Goal: Task Accomplishment & Management: Use online tool/utility

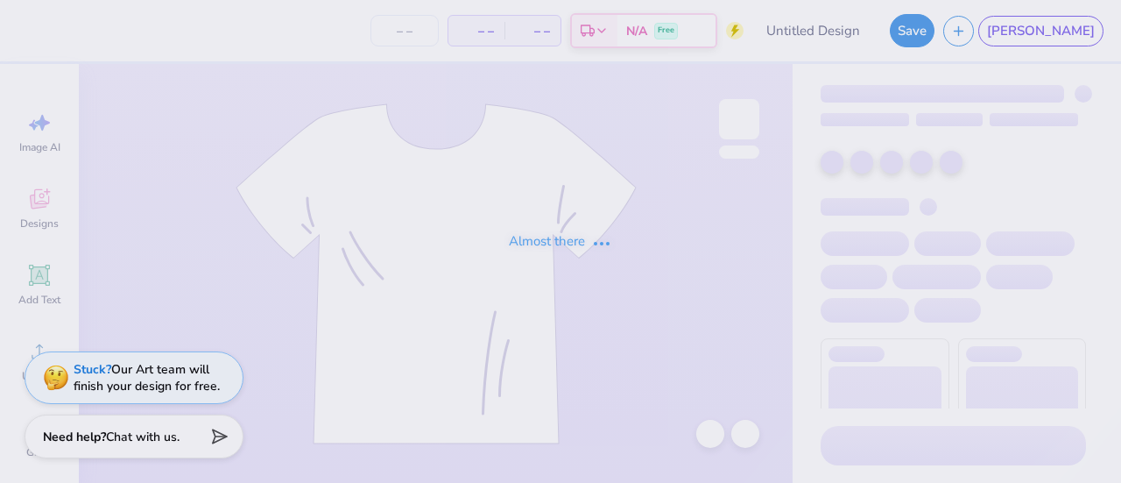
type input "Philo 1"
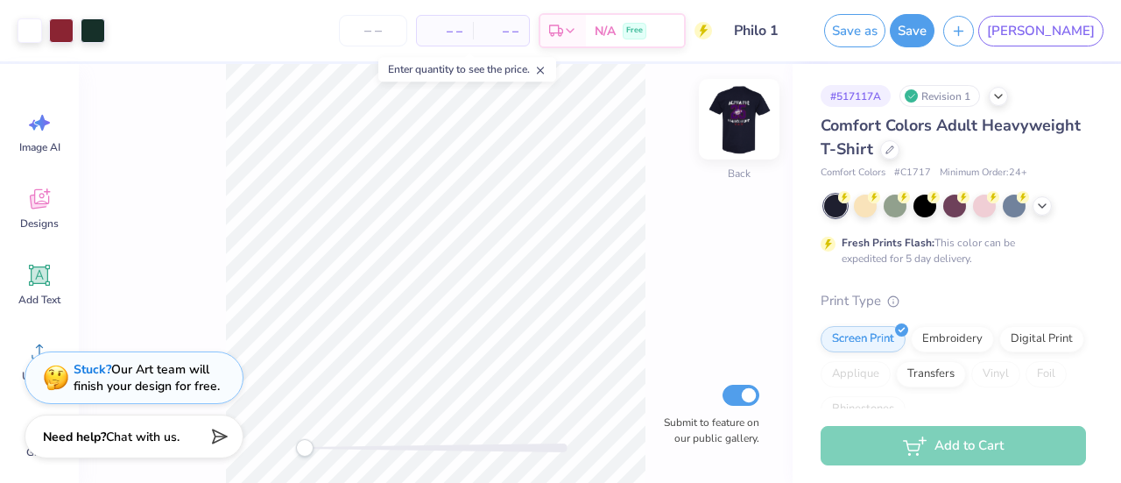
click at [753, 117] on img at bounding box center [739, 119] width 70 height 70
click at [32, 29] on div at bounding box center [30, 29] width 25 height 25
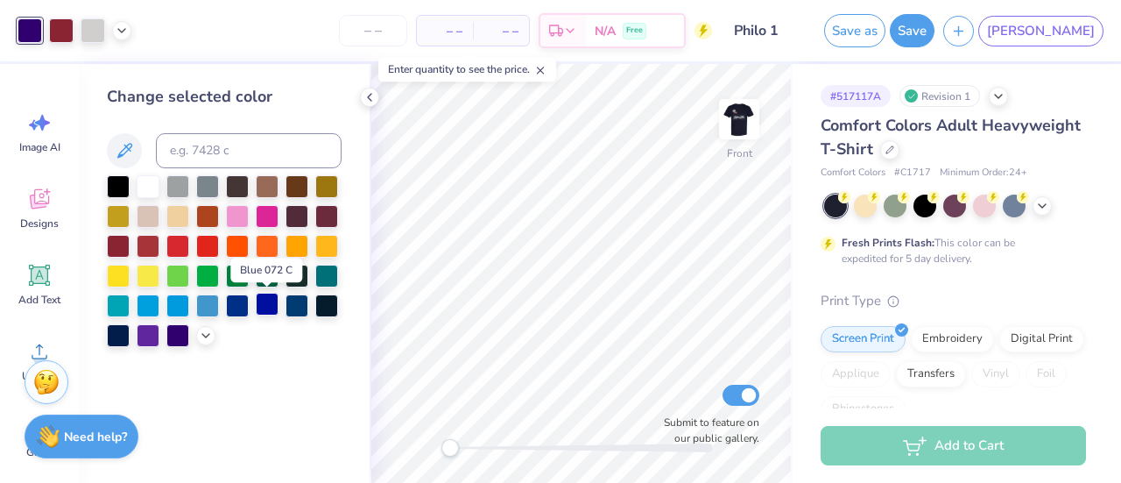
click at [268, 306] on div at bounding box center [267, 303] width 23 height 23
click at [328, 302] on div at bounding box center [326, 303] width 23 height 23
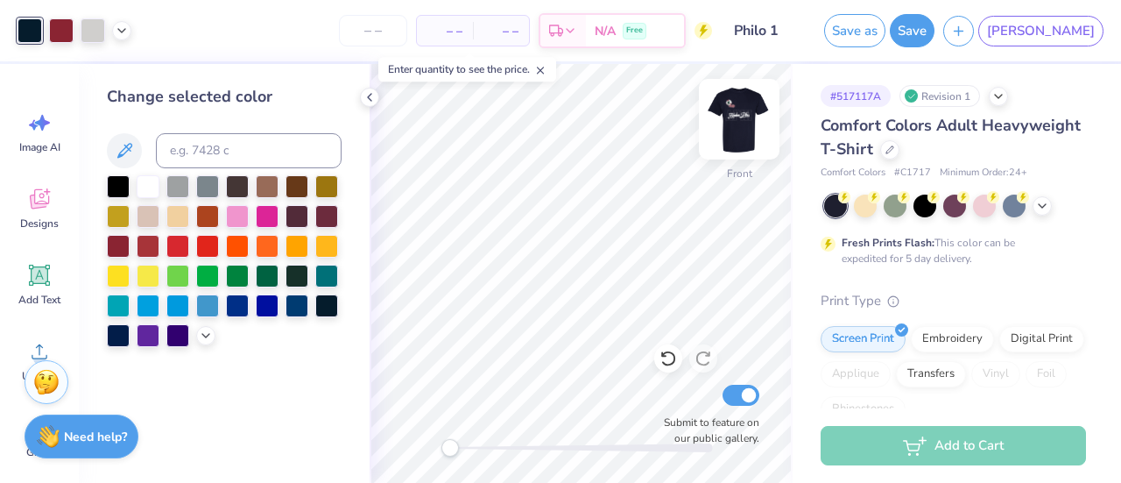
click at [736, 141] on img at bounding box center [739, 119] width 70 height 70
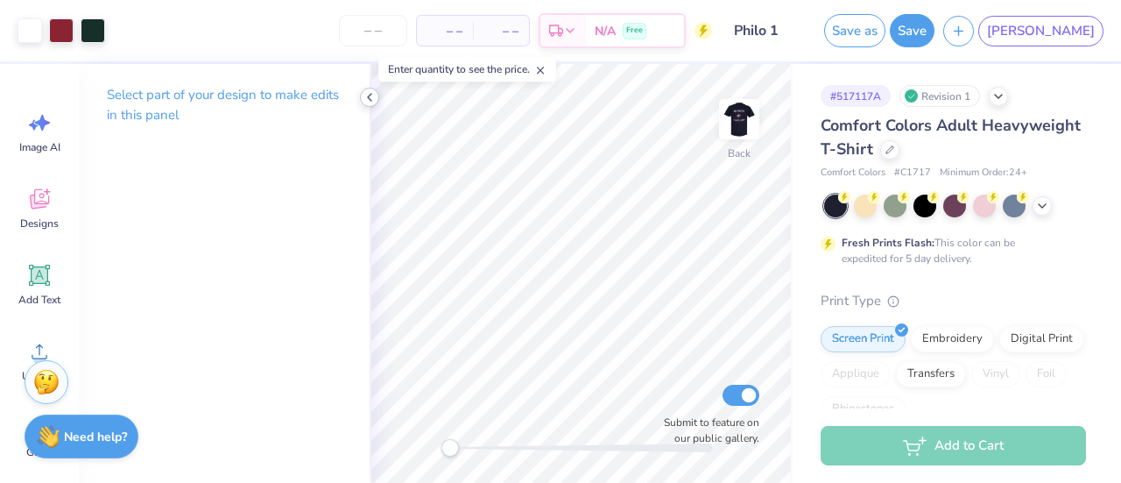
click at [366, 88] on div at bounding box center [369, 97] width 19 height 19
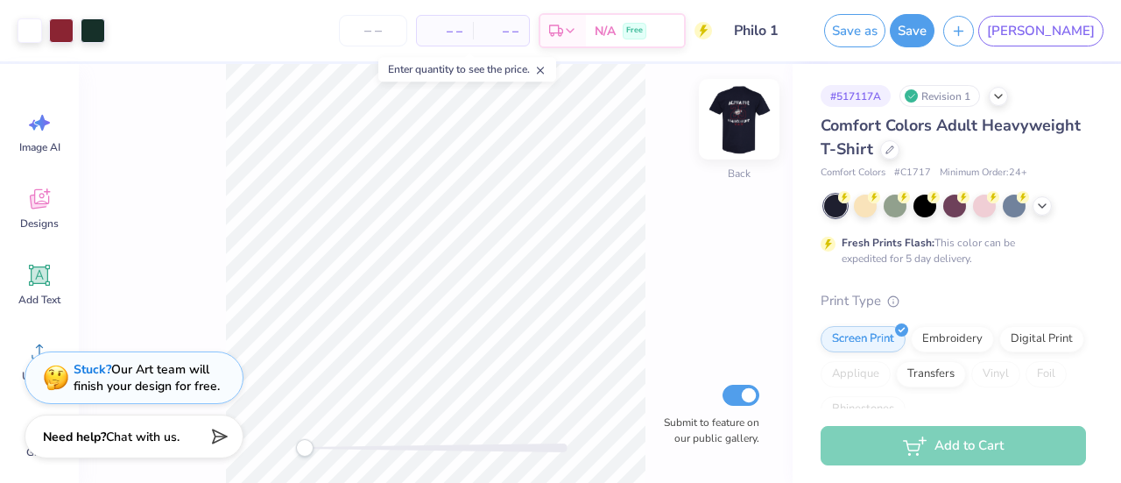
click at [733, 122] on img at bounding box center [739, 119] width 70 height 70
click at [737, 123] on img at bounding box center [739, 119] width 70 height 70
click at [734, 118] on img at bounding box center [739, 119] width 70 height 70
click at [743, 111] on img at bounding box center [739, 119] width 70 height 70
click at [885, 32] on button "Save as" at bounding box center [854, 27] width 61 height 33
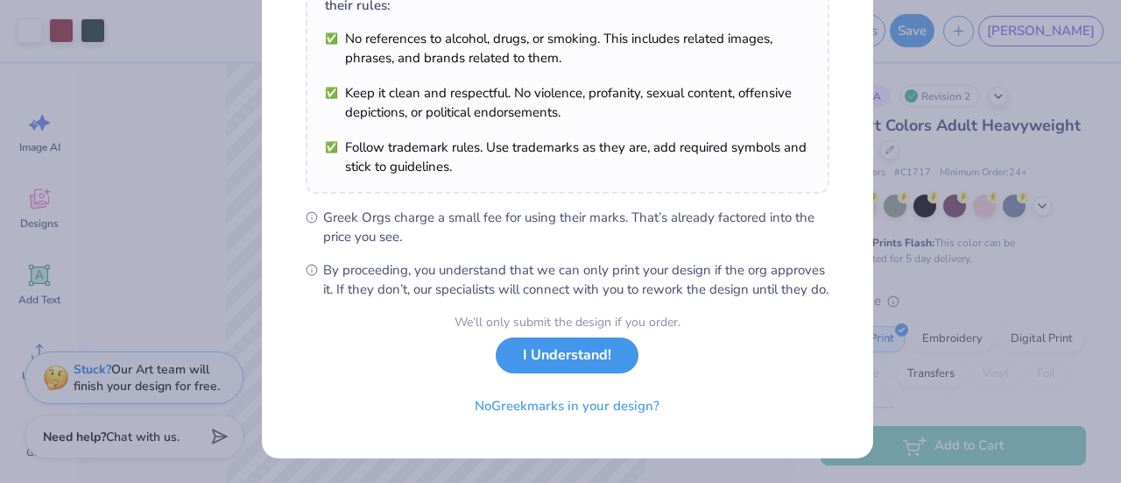
click at [587, 354] on button "I Understand!" at bounding box center [567, 355] width 143 height 36
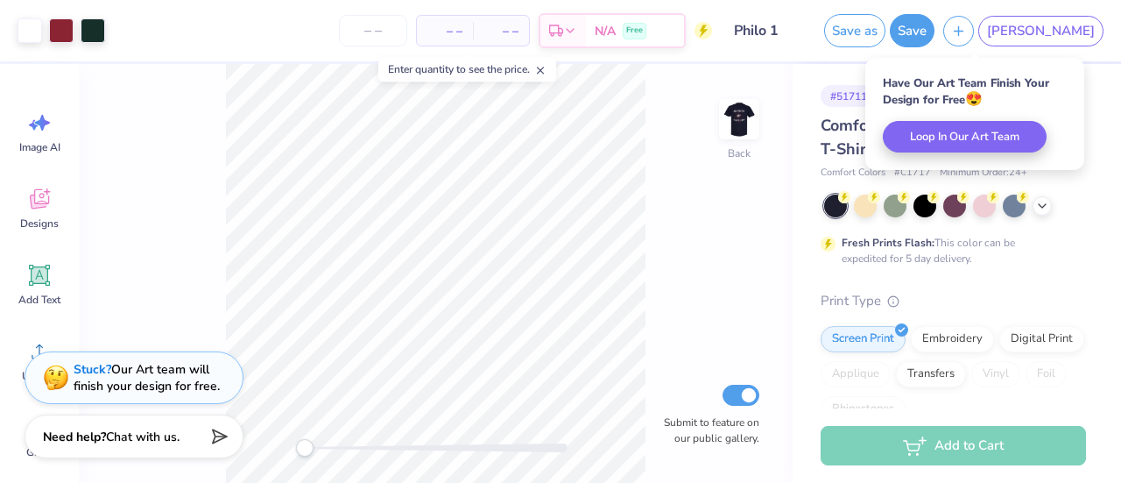
scroll to position [78, 0]
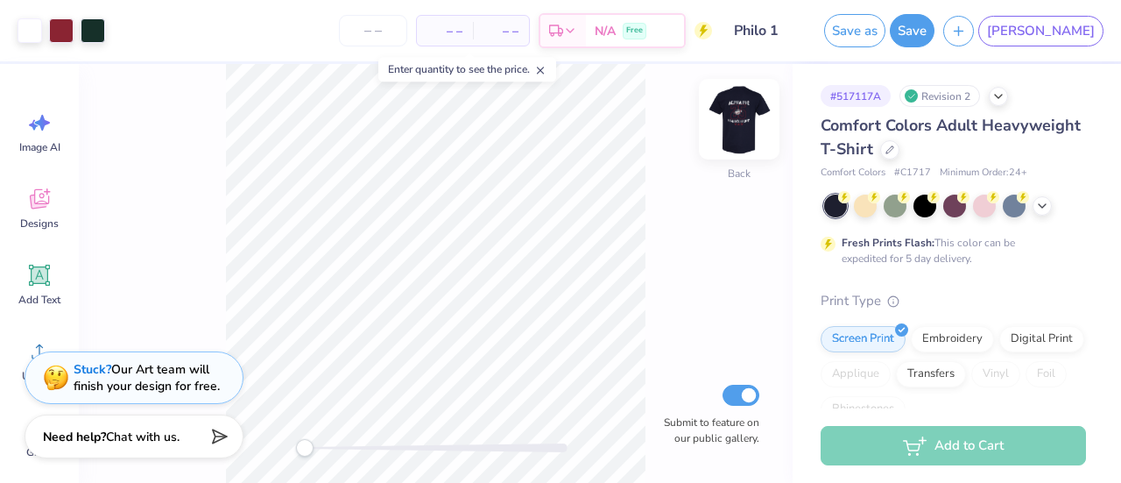
click at [720, 135] on div at bounding box center [739, 119] width 81 height 81
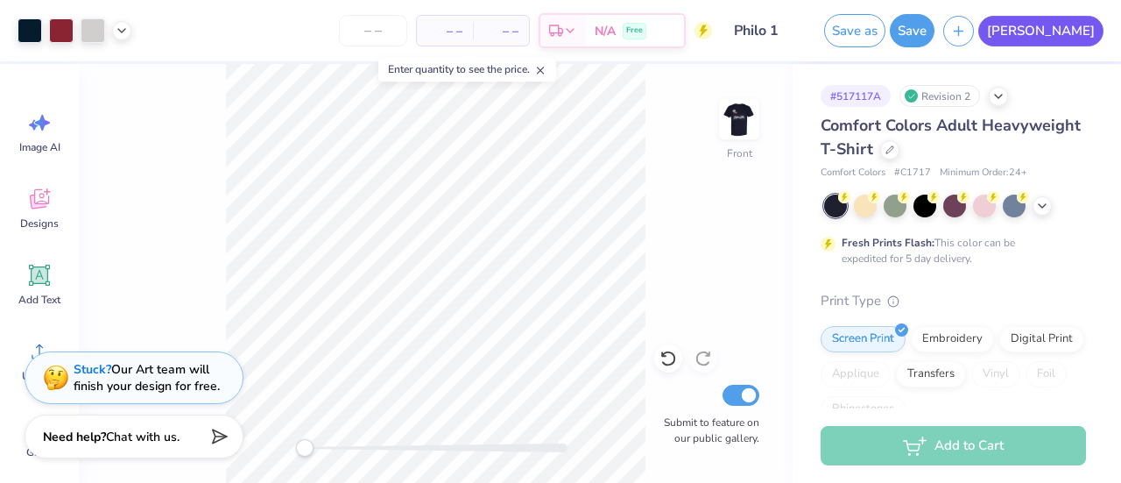
click at [1100, 32] on link "[PERSON_NAME]" at bounding box center [1040, 31] width 125 height 31
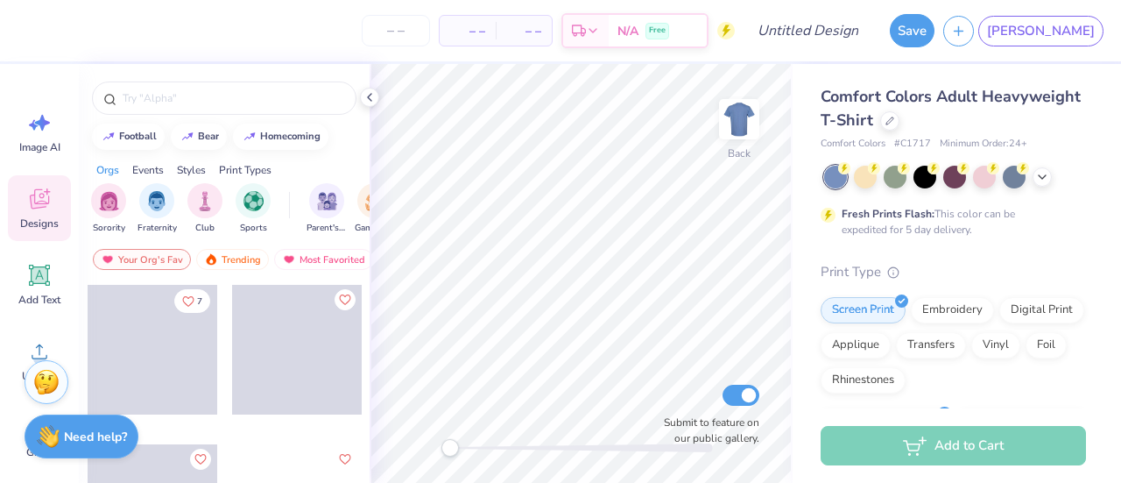
click at [980, 119] on div "Comfort Colors Adult Heavyweight T-Shirt" at bounding box center [953, 108] width 265 height 47
click at [894, 118] on icon at bounding box center [889, 119] width 9 height 9
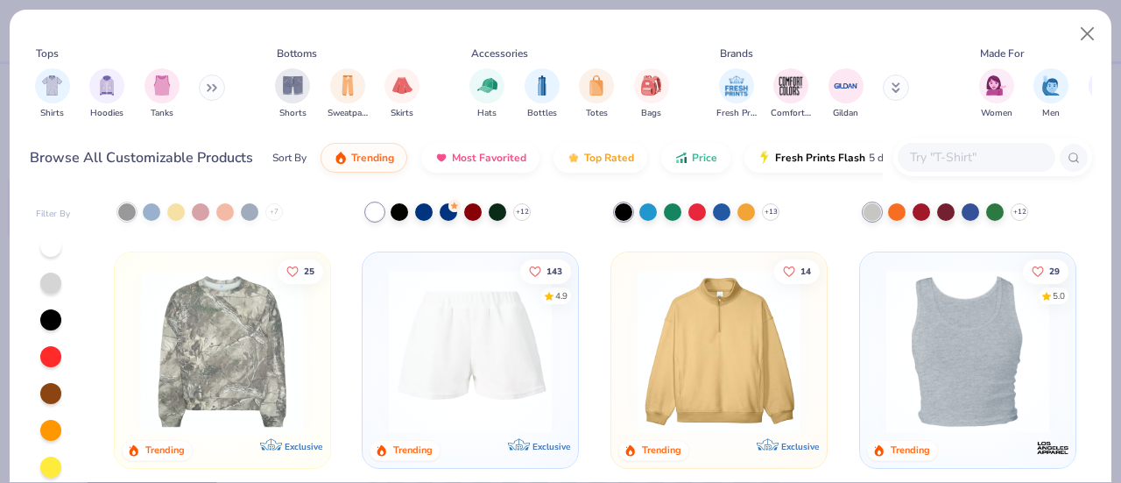
scroll to position [3904, 0]
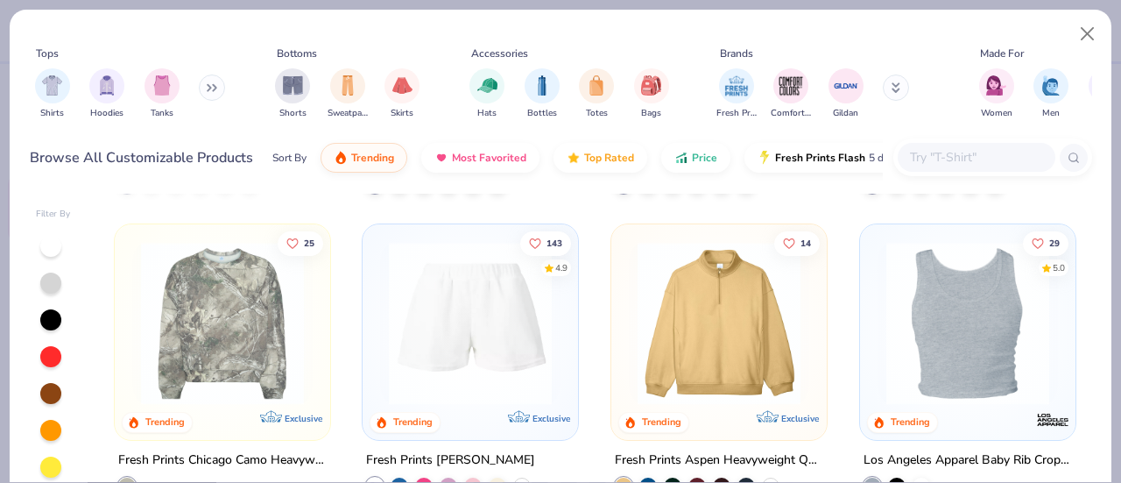
click at [693, 290] on img at bounding box center [719, 323] width 180 height 163
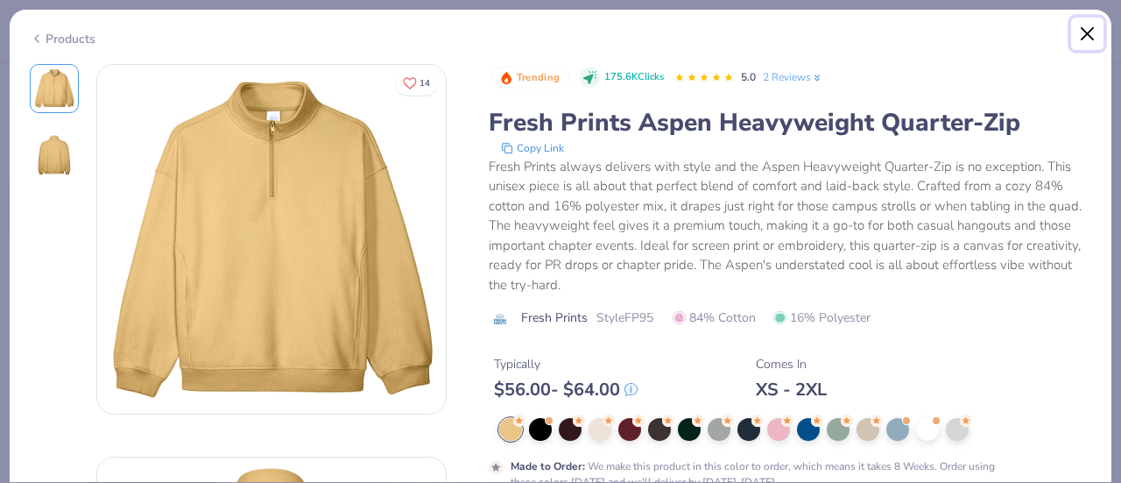
click at [1090, 27] on button "Close" at bounding box center [1087, 34] width 33 height 33
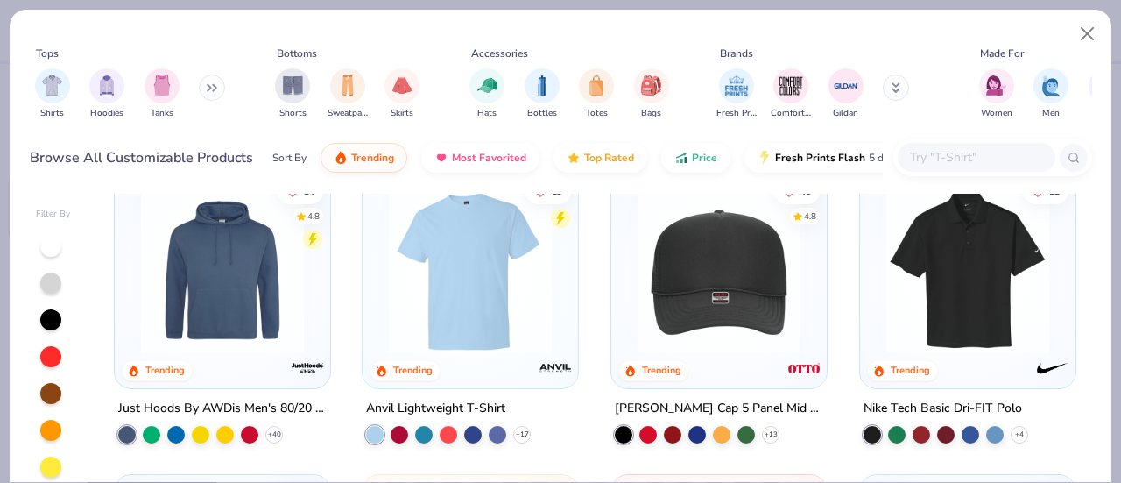
scroll to position [5165, 0]
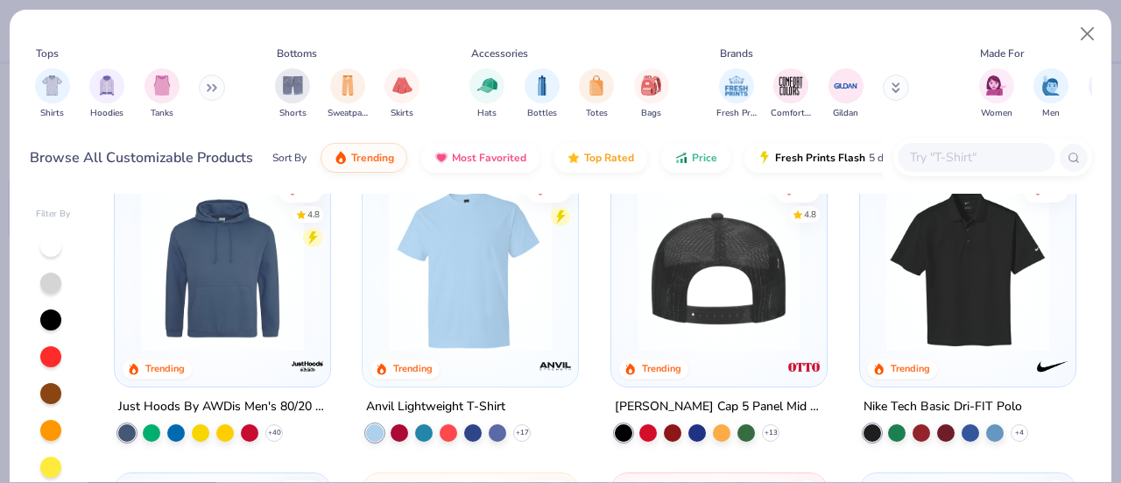
click at [727, 289] on img at bounding box center [719, 269] width 180 height 163
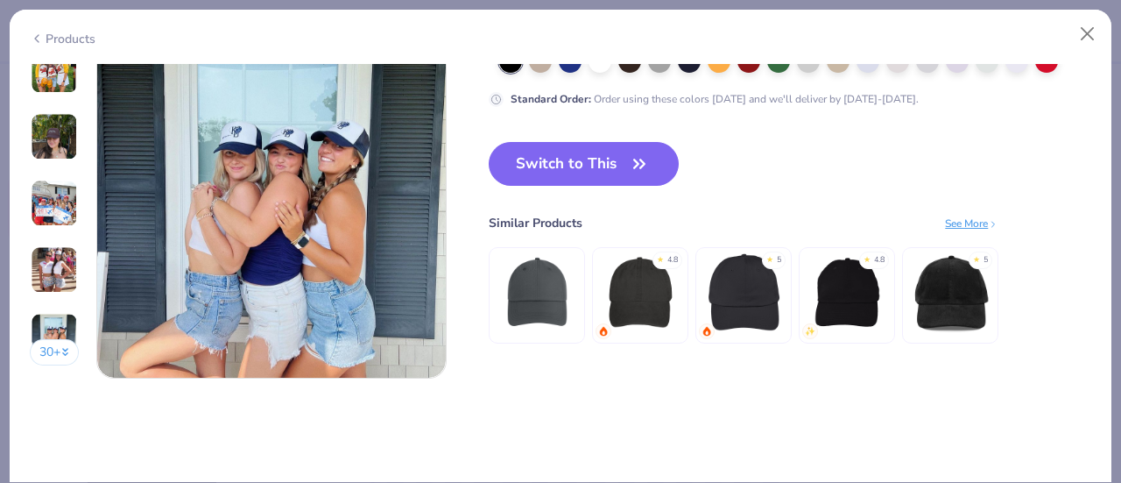
scroll to position [2267, 0]
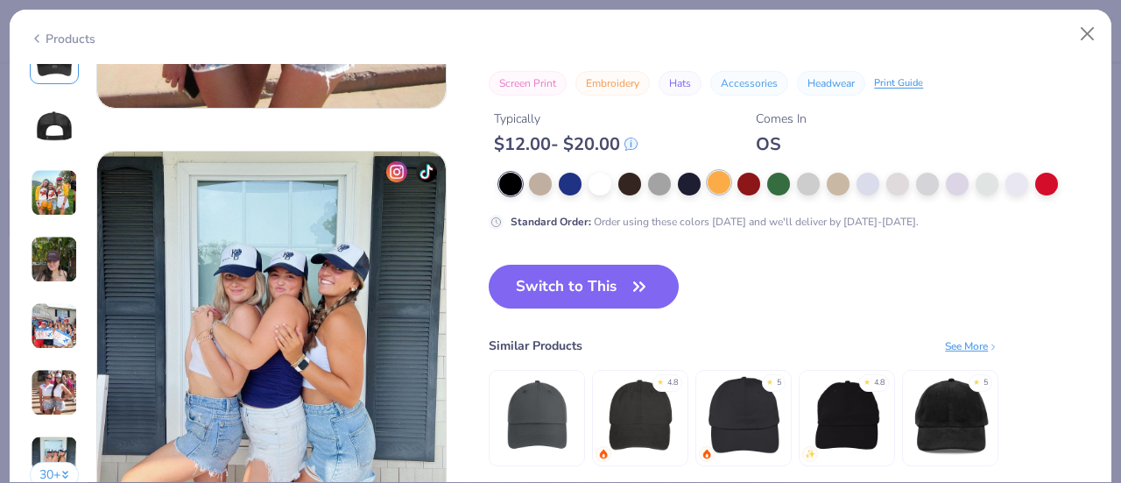
click at [723, 185] on div at bounding box center [719, 182] width 23 height 23
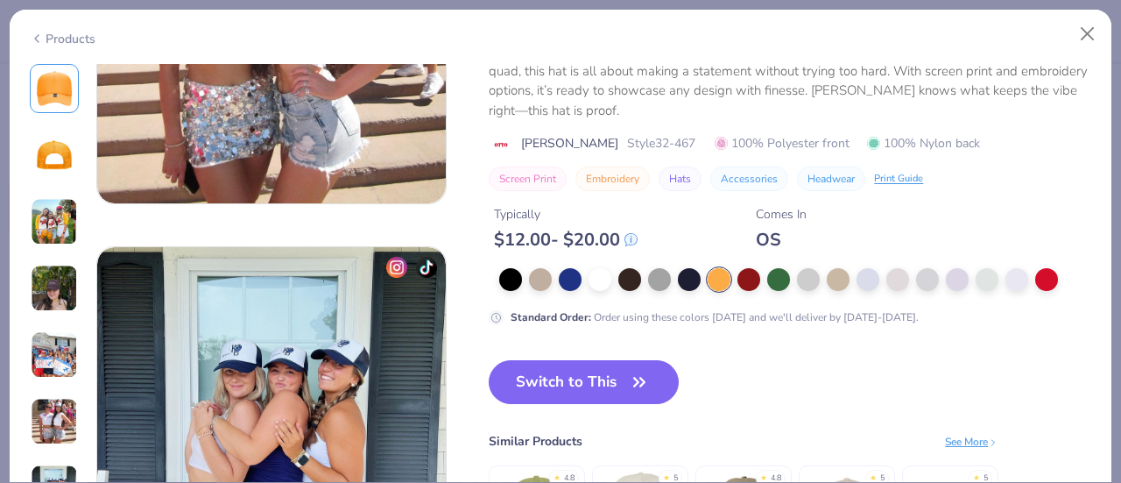
scroll to position [2173, 0]
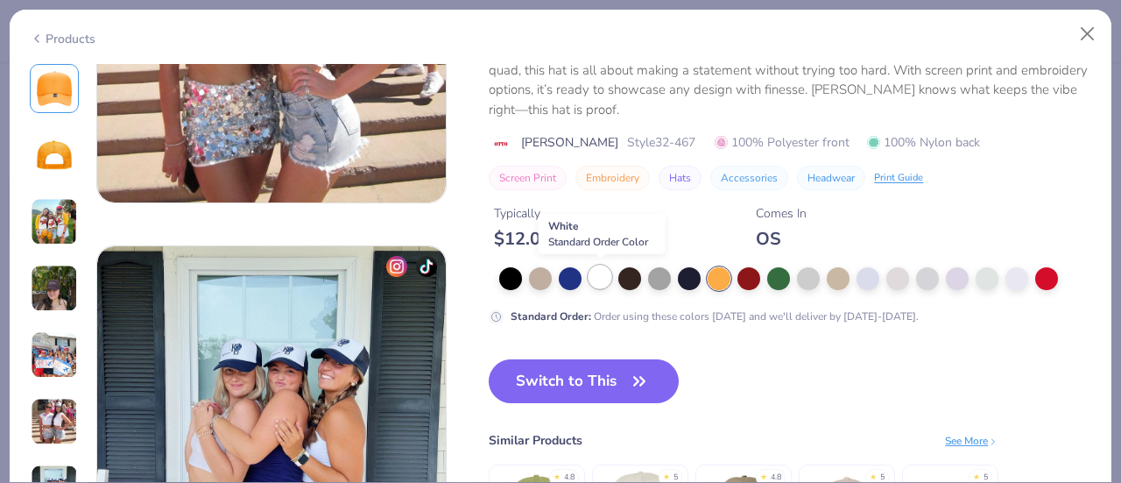
click at [604, 281] on div at bounding box center [599, 276] width 23 height 23
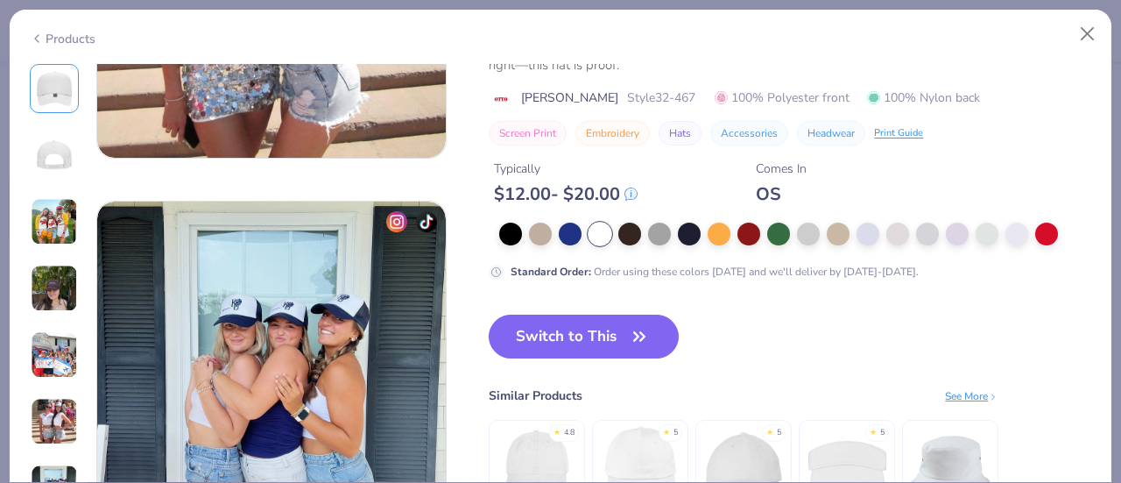
scroll to position [2216, 0]
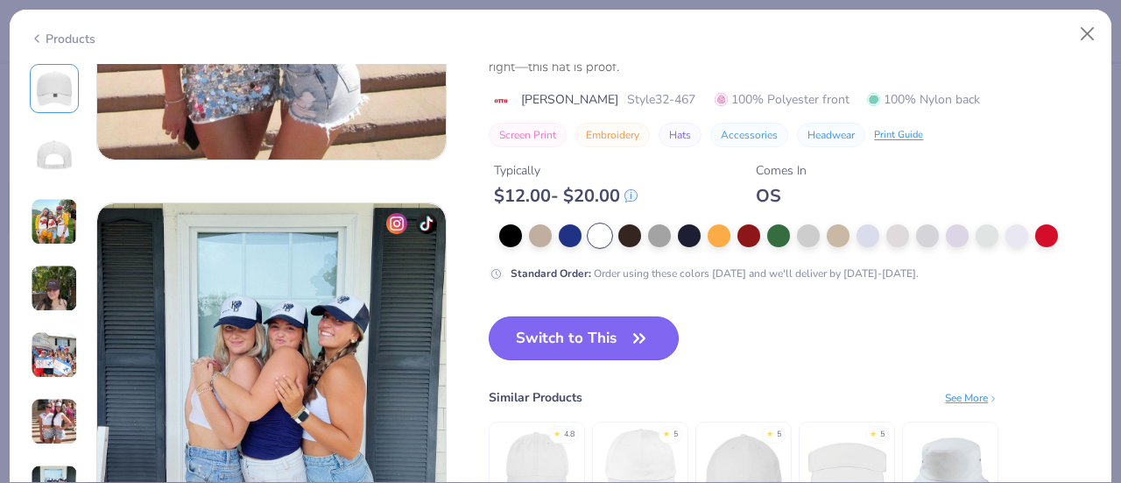
click at [585, 337] on button "Switch to This" at bounding box center [584, 338] width 190 height 44
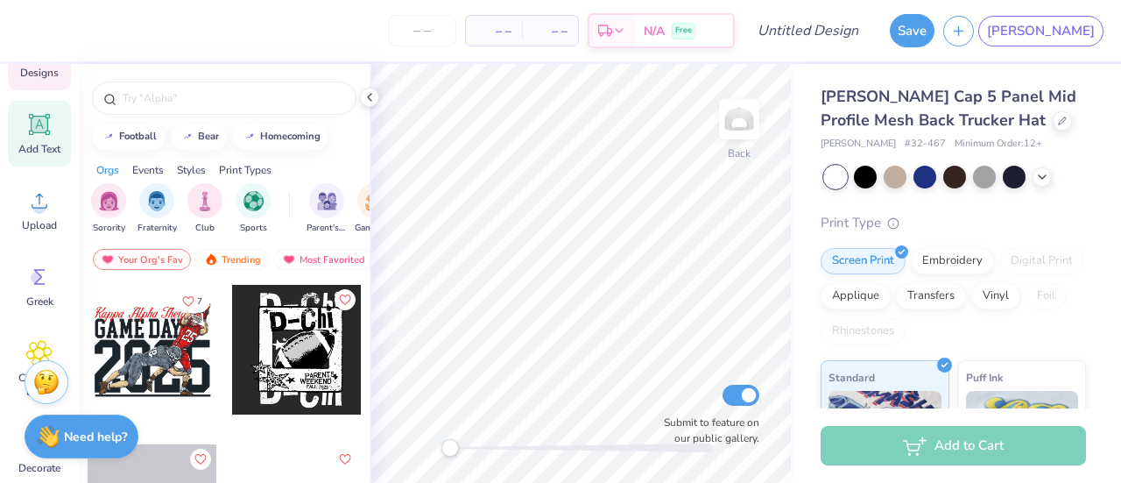
scroll to position [156, 0]
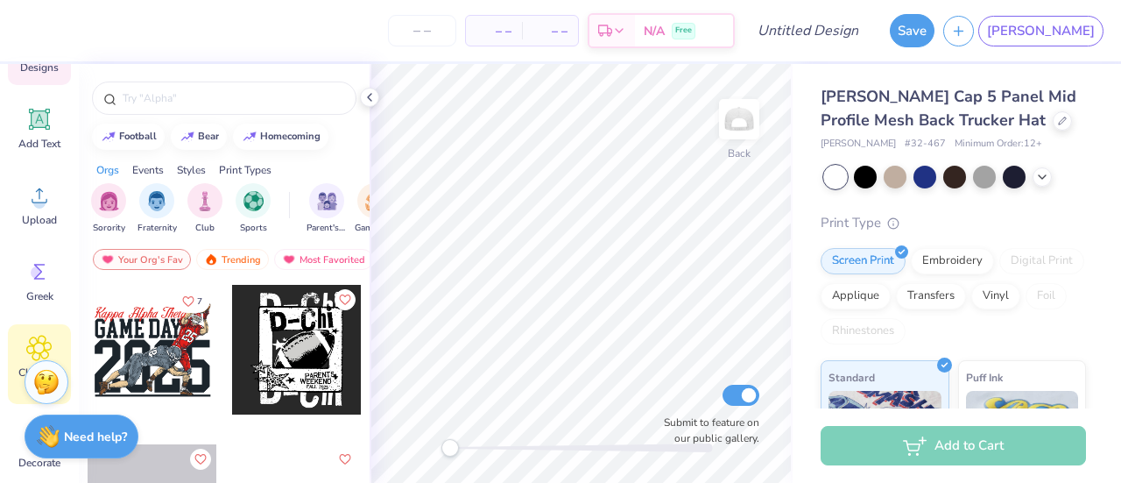
click at [40, 334] on div "Clipart & logos" at bounding box center [39, 364] width 63 height 80
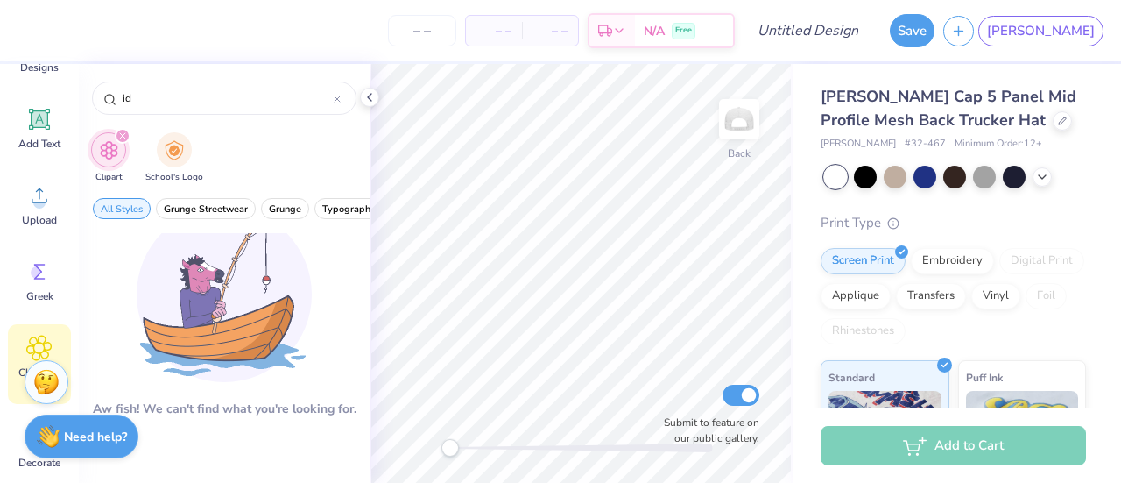
type input "i"
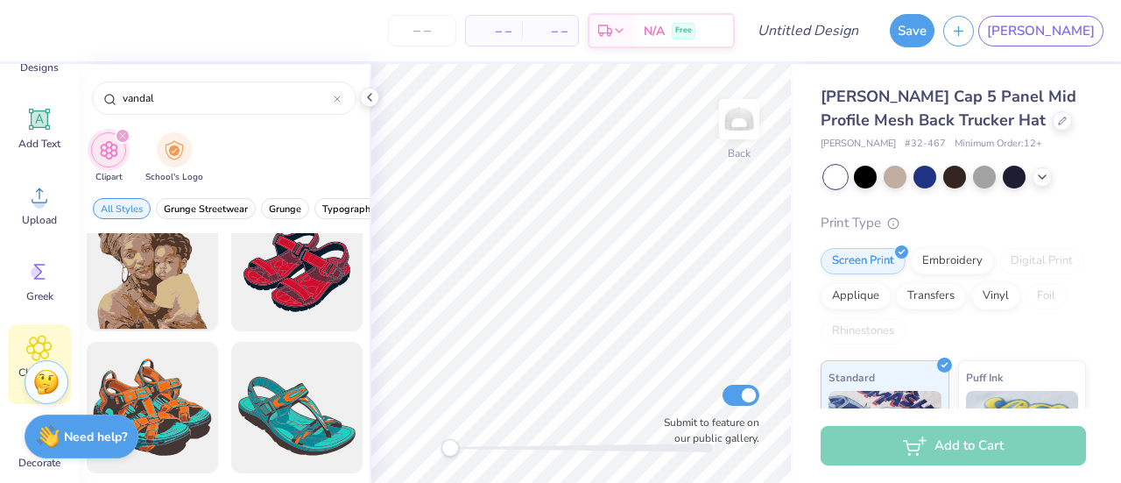
scroll to position [0, 0]
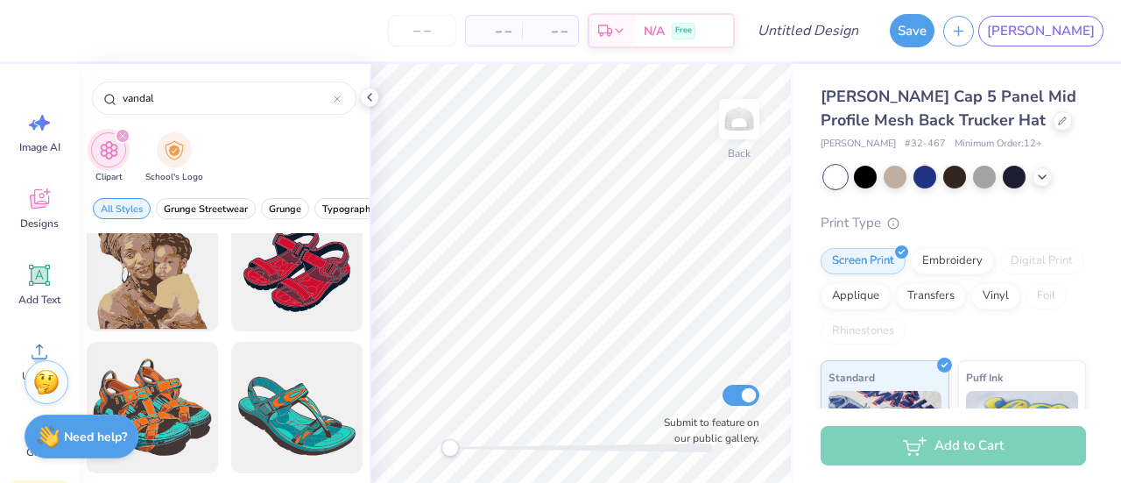
type input "vandal"
click at [46, 241] on div "Image AI Designs Add Text Upload Greek Clipart & logos Decorate" at bounding box center [39, 367] width 63 height 537
click at [38, 203] on icon at bounding box center [39, 199] width 19 height 20
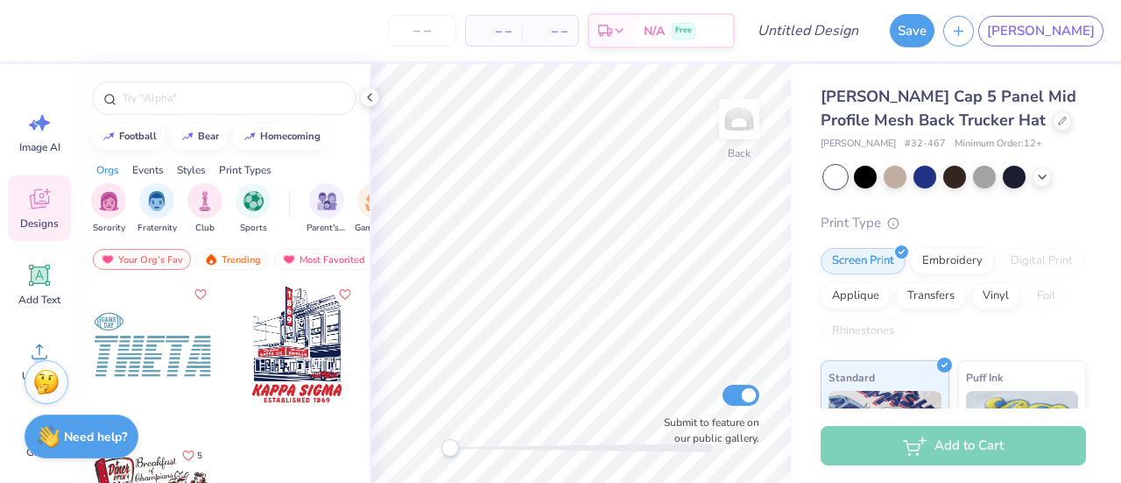
scroll to position [325, 0]
click at [170, 340] on div at bounding box center [153, 343] width 130 height 130
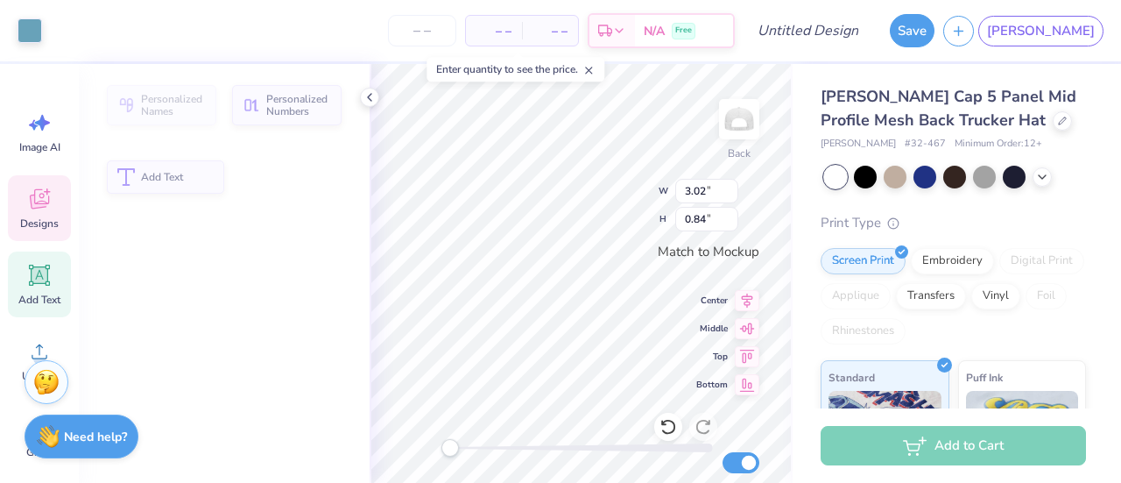
type input "3.02"
type input "0.84"
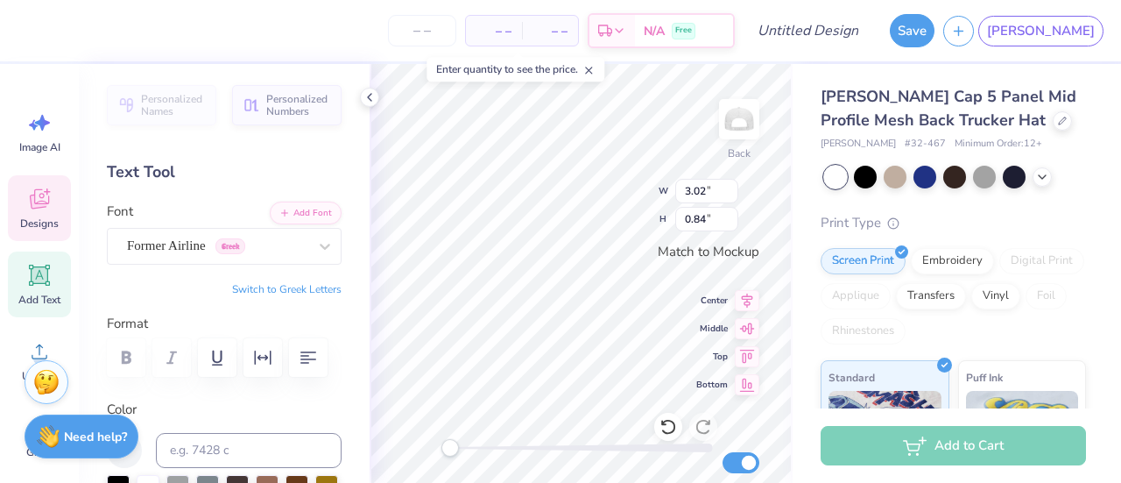
scroll to position [14, 2]
type textarea "T"
type textarea "APHI"
click at [27, 24] on div at bounding box center [30, 29] width 25 height 25
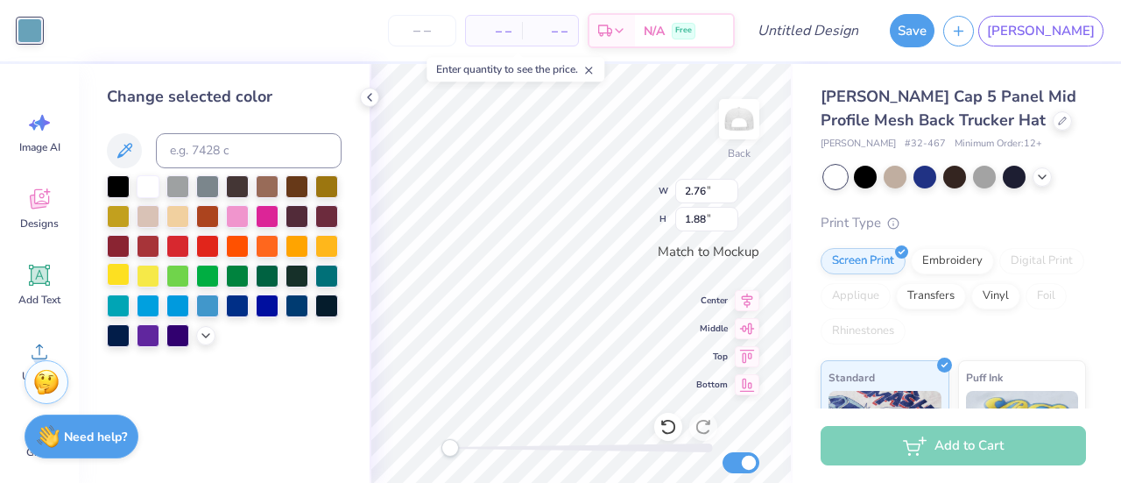
click at [126, 278] on div at bounding box center [118, 274] width 23 height 23
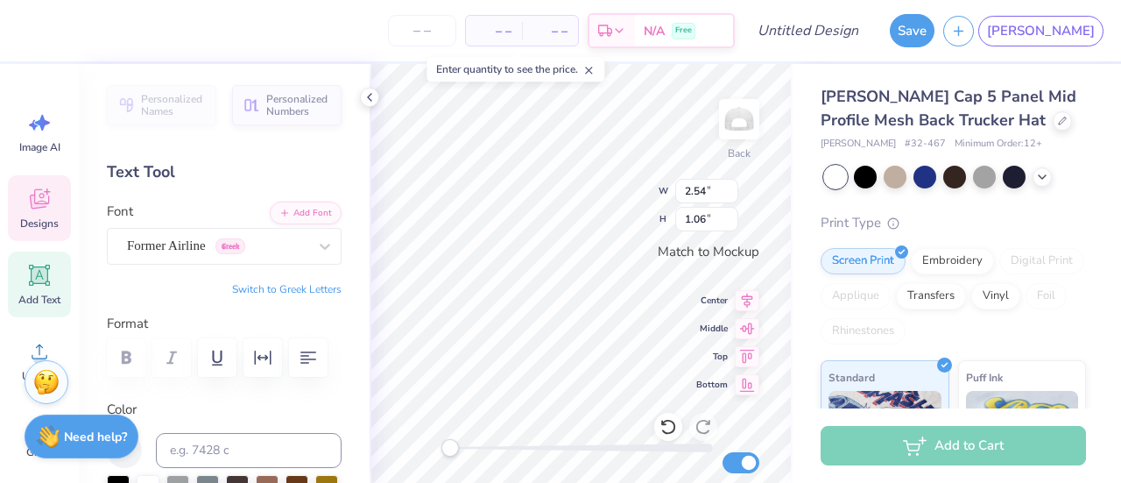
type input "0.38"
type input "0.14"
click at [666, 419] on icon at bounding box center [667, 427] width 15 height 16
type input "2.54"
type input "1.06"
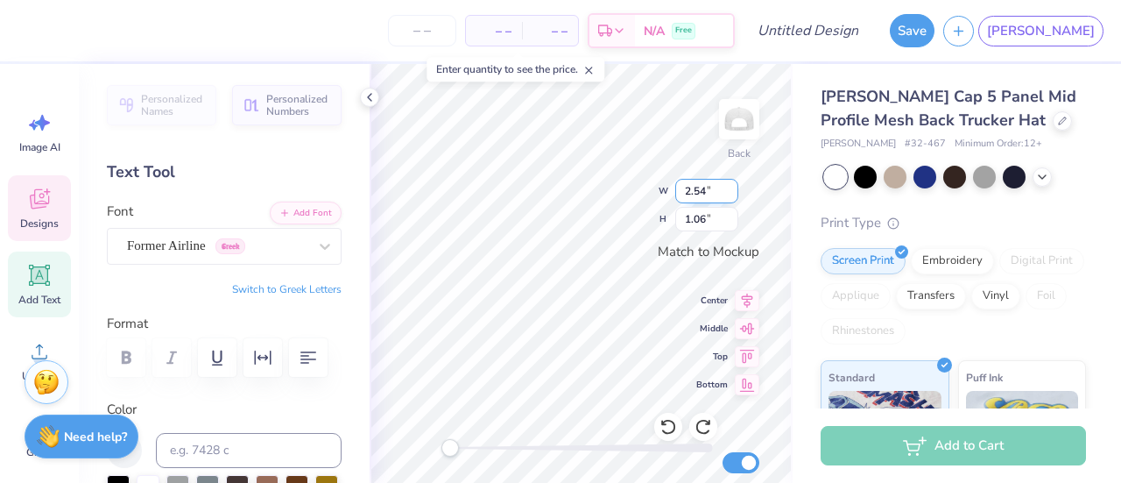
click at [695, 201] on div "Back W 2.54 2.54 " H 1.06 1.06 " Match to Mockup Center Middle Top Bottom Submi…" at bounding box center [581, 273] width 423 height 419
click at [705, 189] on input "2.54" at bounding box center [706, 191] width 63 height 25
type input "2"
type input "3"
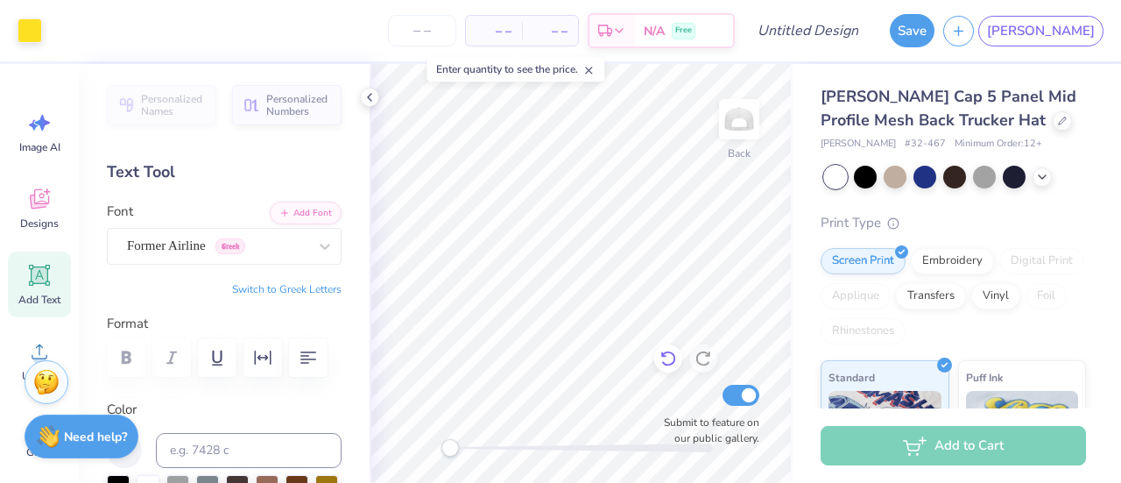
click at [659, 348] on div at bounding box center [668, 358] width 28 height 28
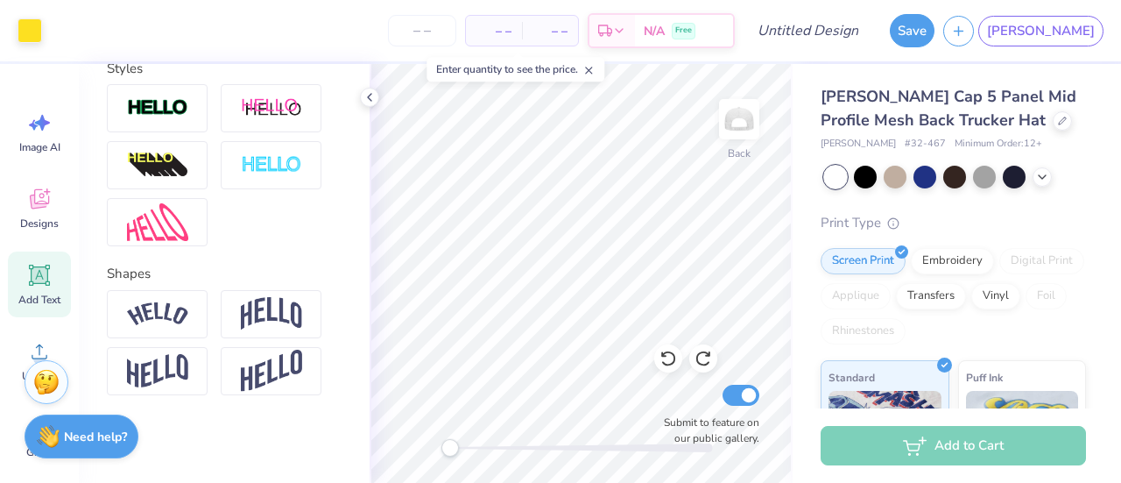
scroll to position [187, 0]
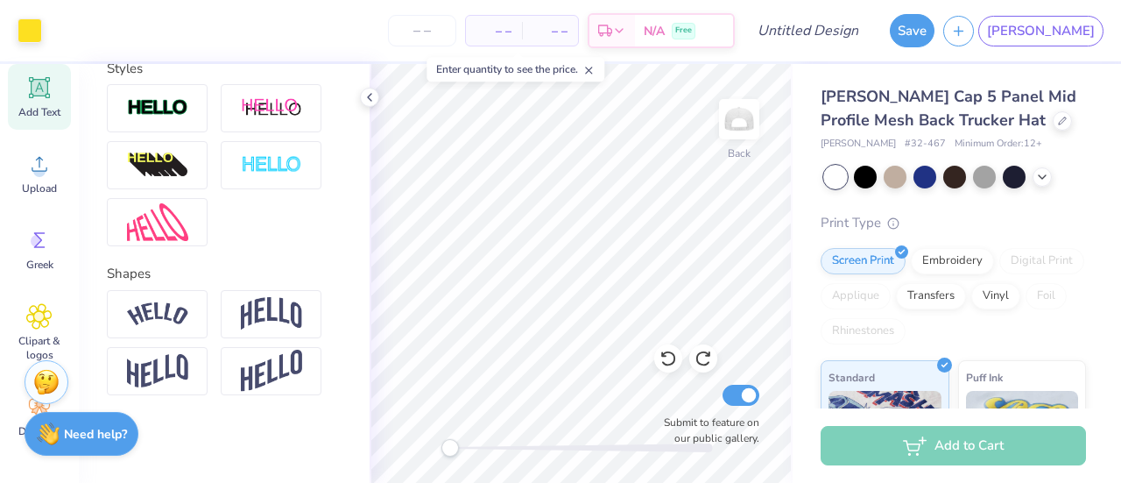
click at [36, 414] on div "Need help? Chat with us." at bounding box center [82, 436] width 114 height 44
click at [27, 402] on div "Stuck? Our Art team will finish your design for free." at bounding box center [47, 382] width 44 height 44
click at [19, 411] on div "Decorate" at bounding box center [39, 416] width 63 height 66
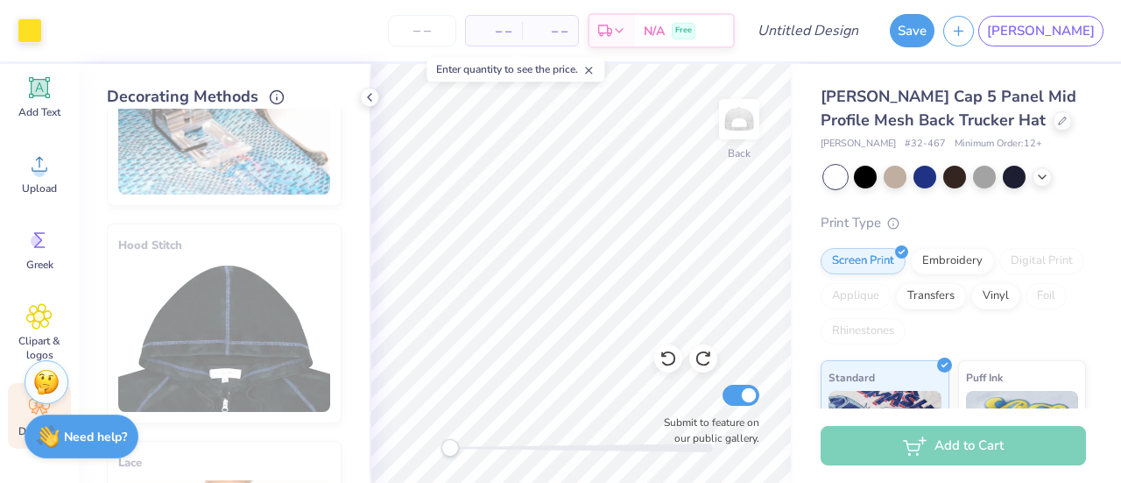
scroll to position [0, 0]
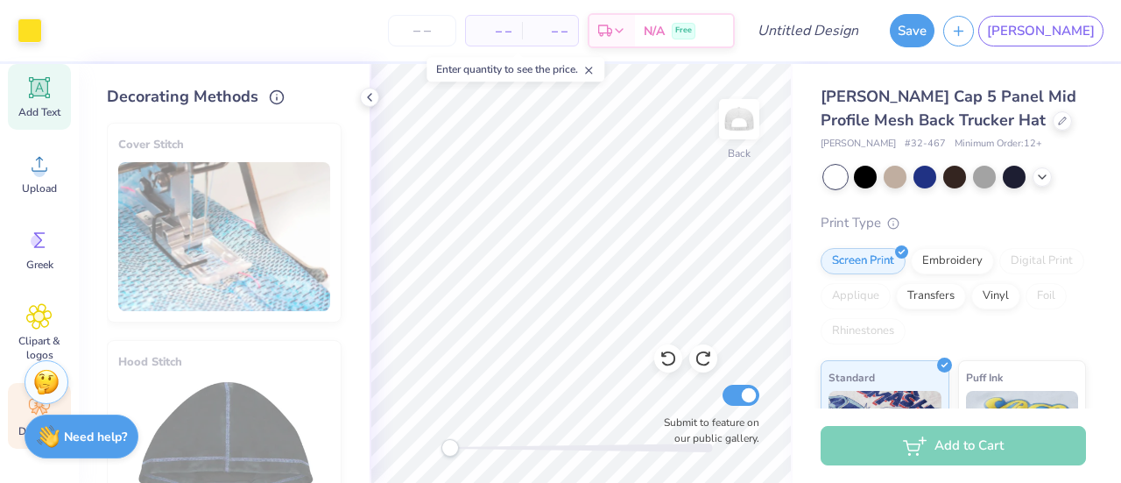
click at [41, 99] on icon at bounding box center [39, 87] width 26 height 26
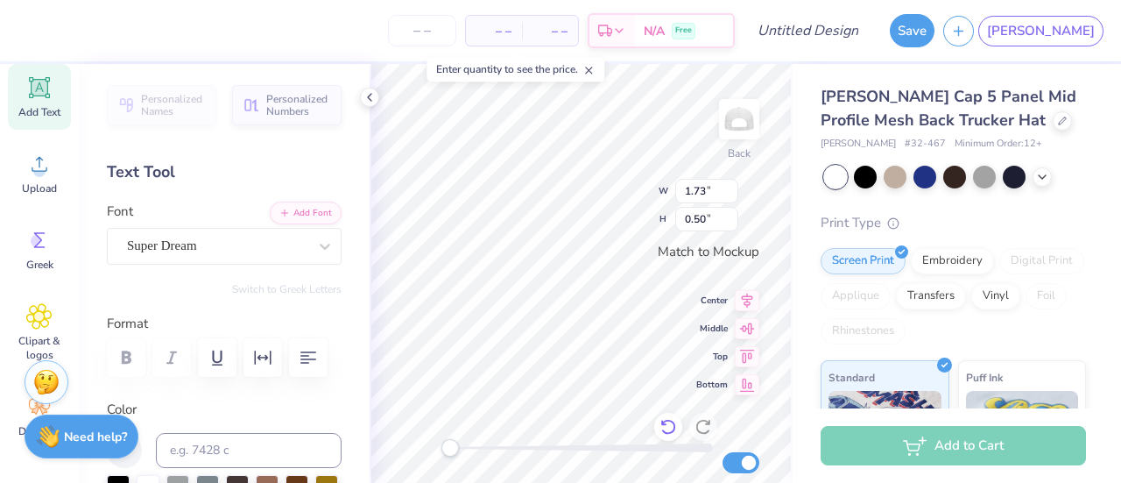
click at [669, 429] on icon at bounding box center [668, 427] width 18 height 18
click at [664, 426] on icon at bounding box center [668, 427] width 18 height 18
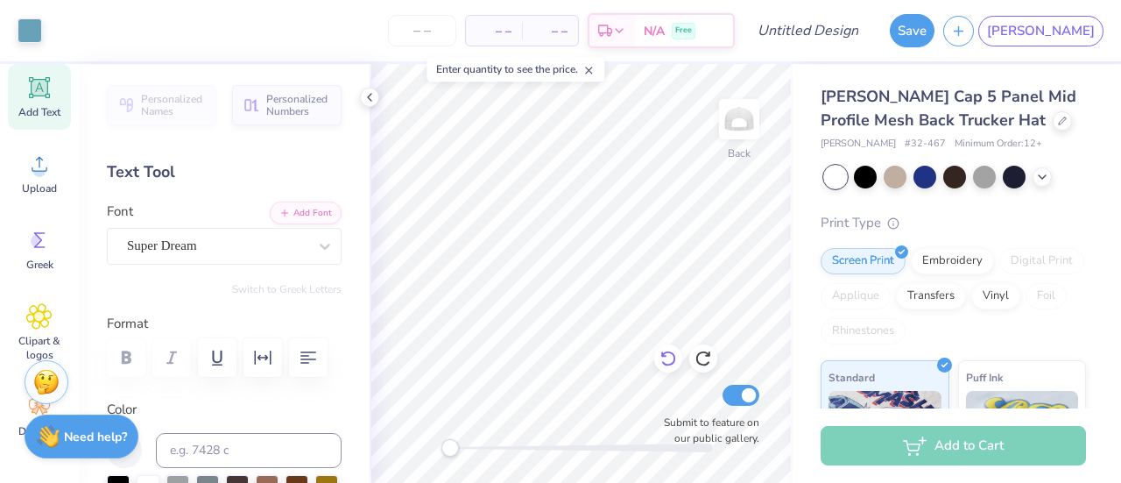
click at [664, 426] on label "Submit to feature on our public gallery." at bounding box center [706, 430] width 105 height 32
click at [722, 405] on input "Submit to feature on our public gallery." at bounding box center [740, 394] width 37 height 21
checkbox input "false"
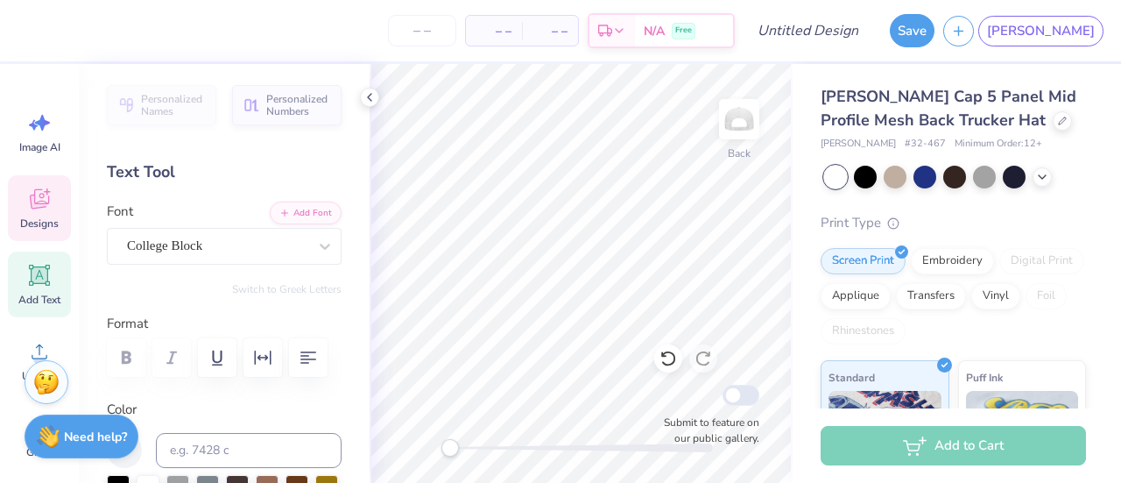
click at [49, 194] on icon at bounding box center [39, 199] width 26 height 26
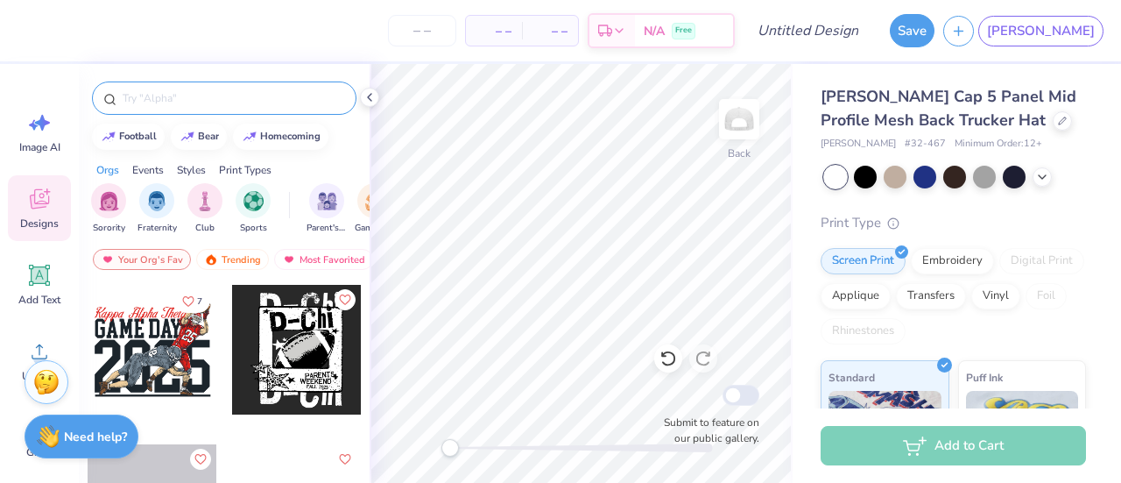
click at [174, 87] on div at bounding box center [224, 97] width 264 height 33
click at [173, 95] on input "text" at bounding box center [233, 98] width 224 height 18
type input "football"
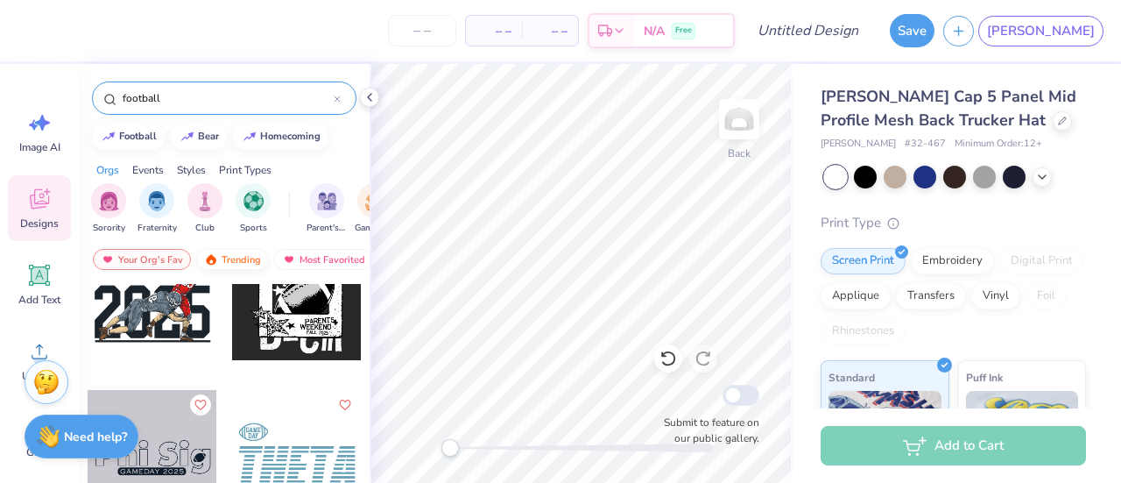
click at [218, 249] on div "Trending" at bounding box center [232, 259] width 73 height 21
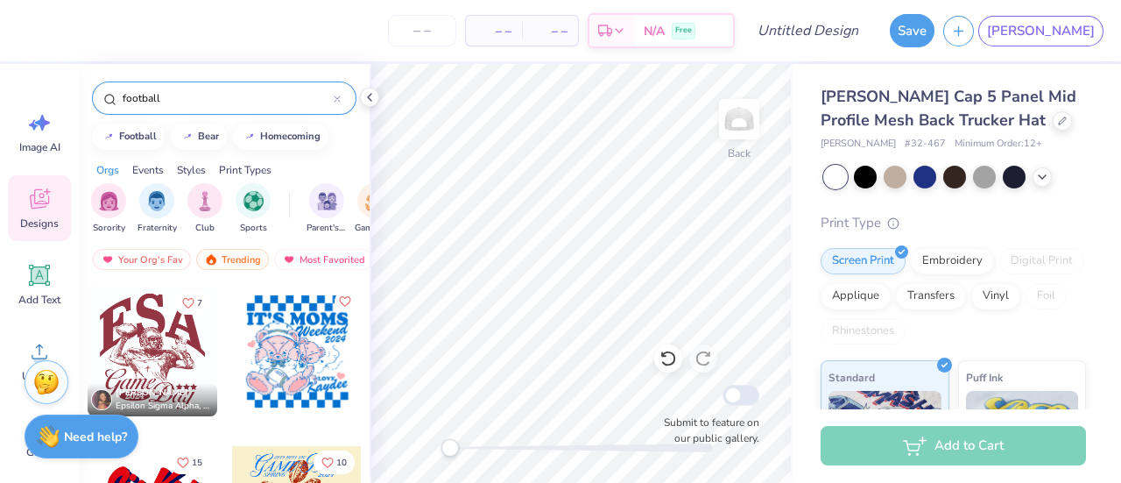
scroll to position [14824, 0]
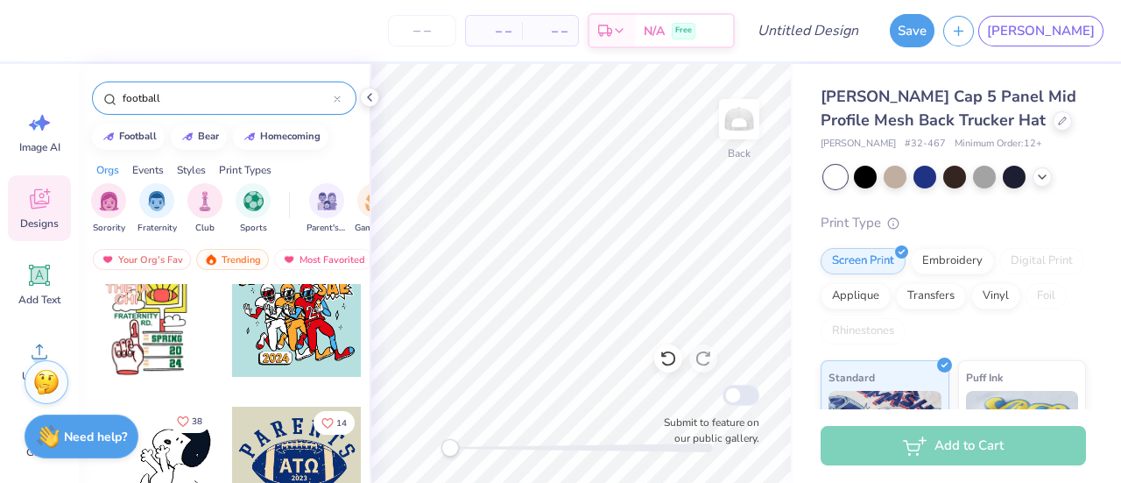
click at [200, 425] on button "38" at bounding box center [189, 421] width 41 height 24
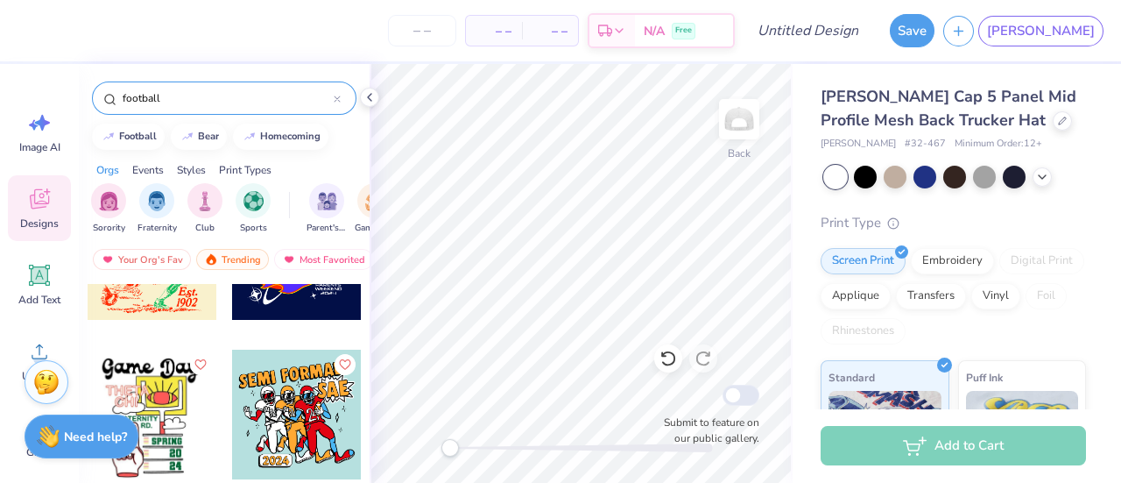
scroll to position [15076, 0]
drag, startPoint x: 202, startPoint y: 91, endPoint x: 11, endPoint y: 123, distance: 194.5
click at [11, 123] on div "– – Per Item – – Total Est. Delivery N/A Free Design Title Save JA Image AI Des…" at bounding box center [560, 241] width 1121 height 483
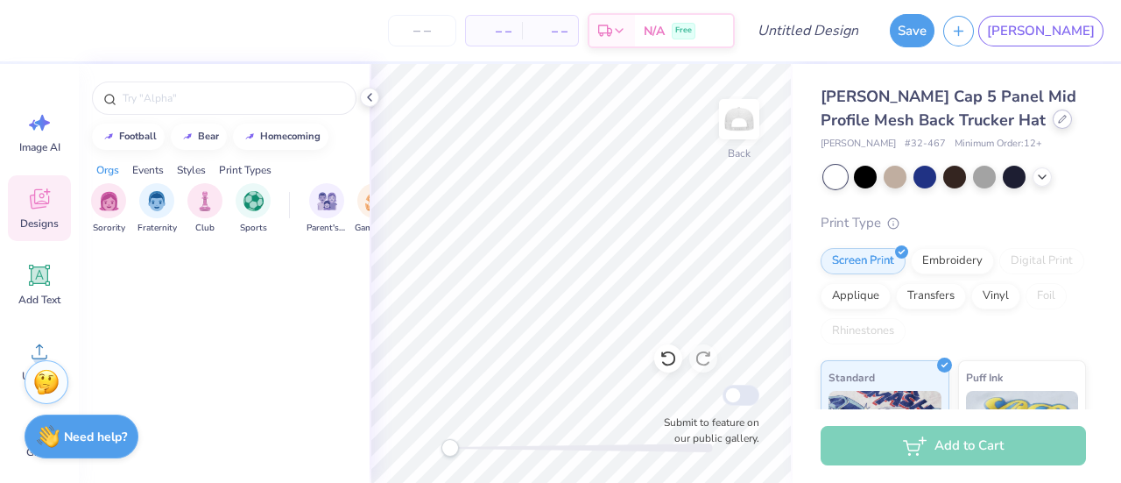
click at [1058, 121] on icon at bounding box center [1062, 119] width 9 height 9
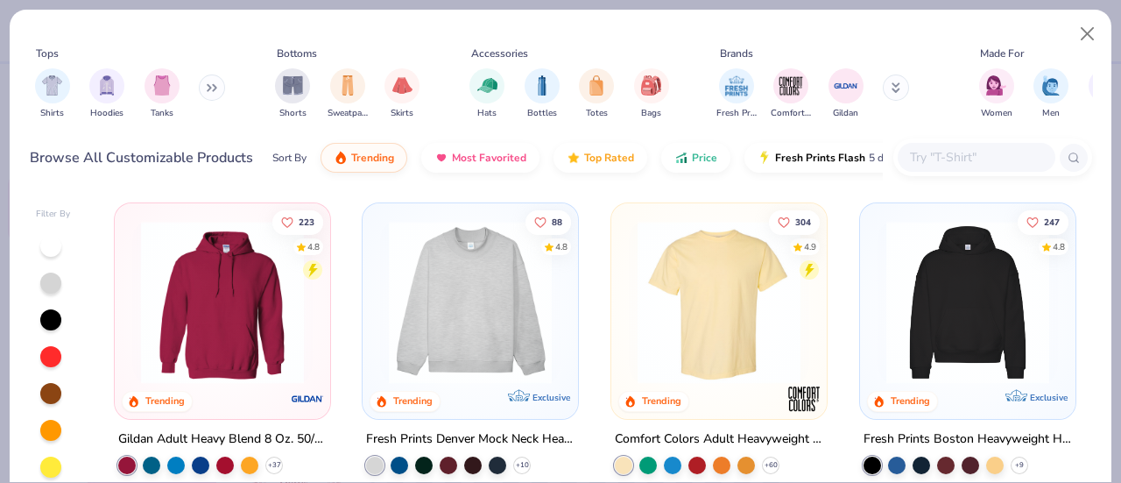
click at [786, 284] on img at bounding box center [719, 302] width 180 height 163
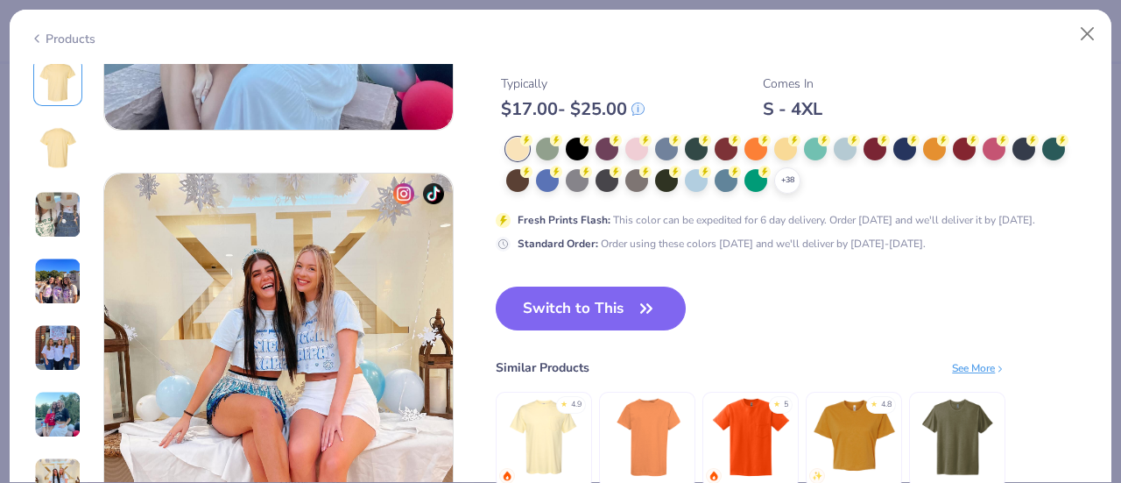
scroll to position [2233, 0]
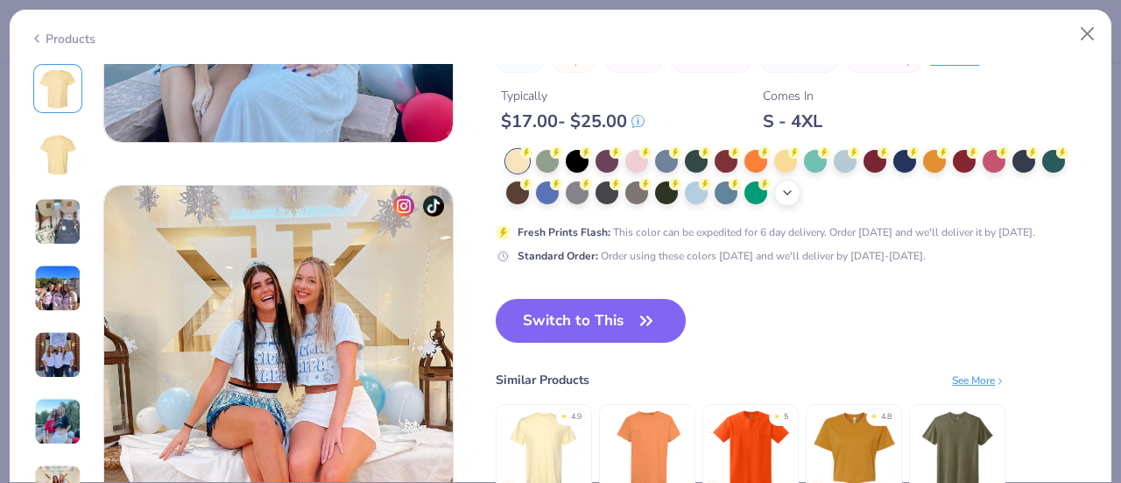
click at [791, 189] on icon at bounding box center [787, 193] width 14 height 14
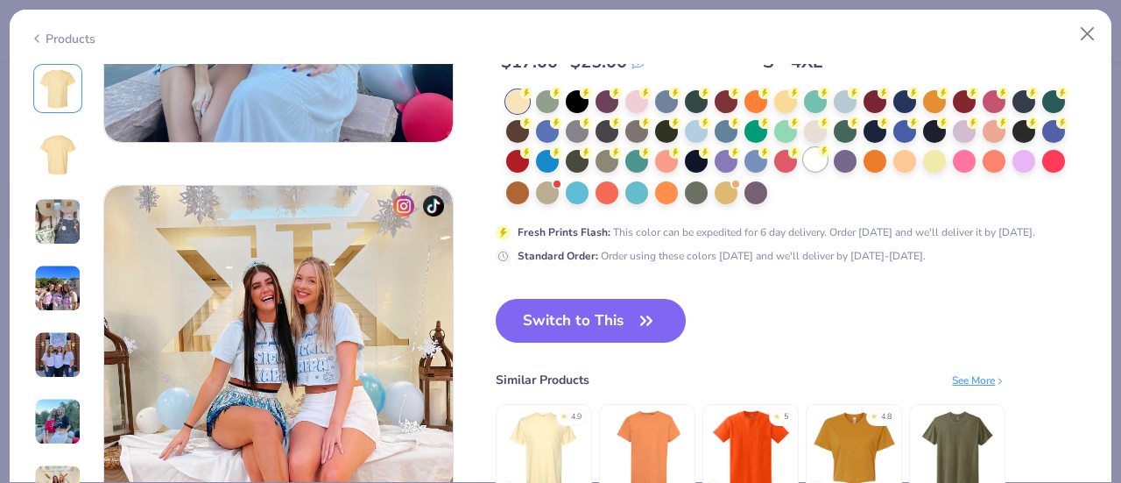
click at [822, 162] on div at bounding box center [815, 159] width 23 height 23
click at [581, 320] on button "Switch to This" at bounding box center [591, 321] width 190 height 44
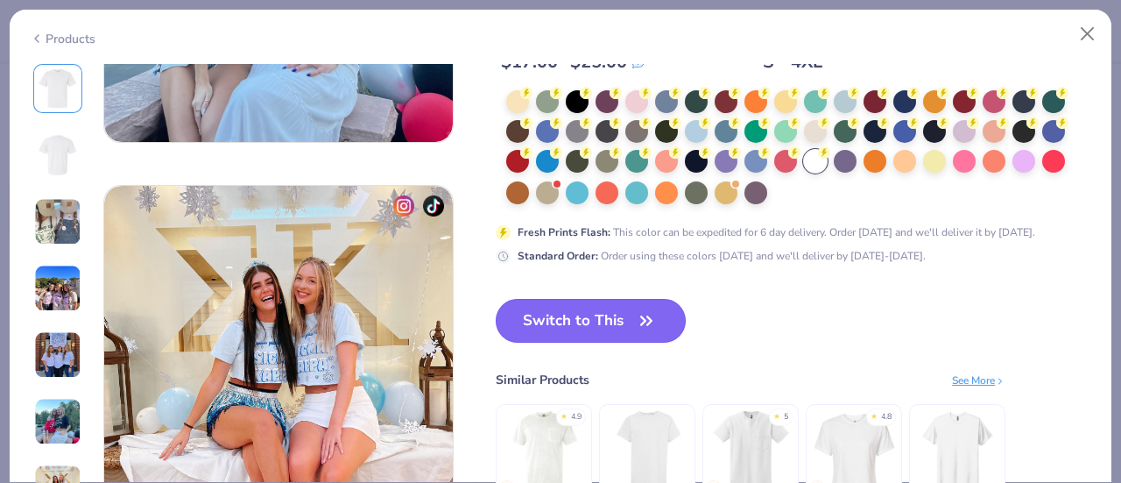
click at [571, 303] on button "Switch to This" at bounding box center [591, 321] width 190 height 44
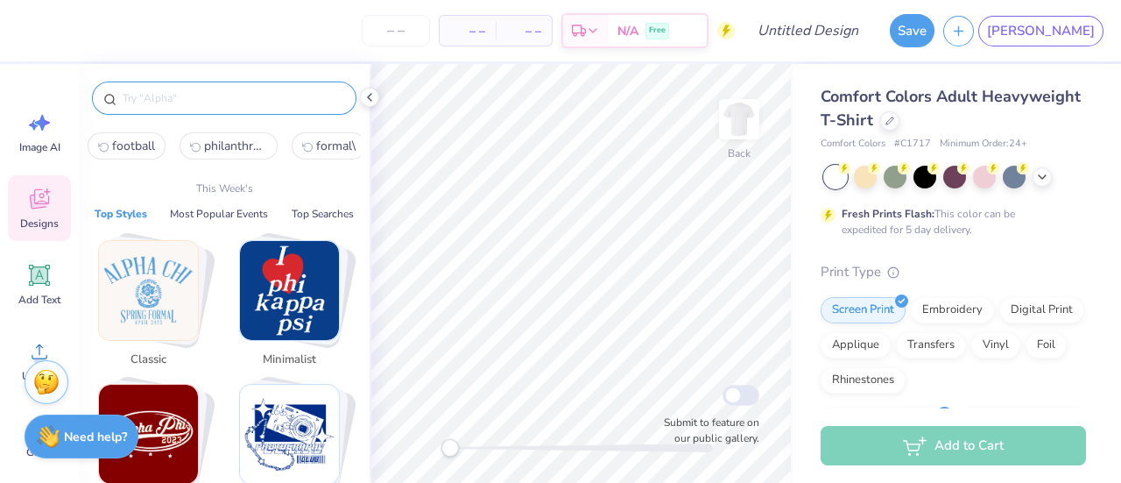
click at [264, 95] on input "text" at bounding box center [233, 98] width 224 height 18
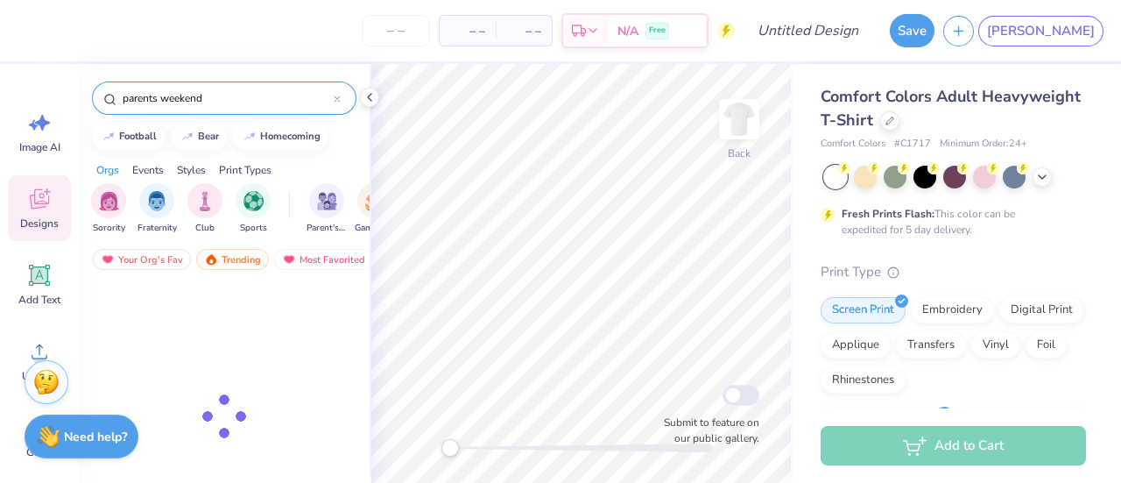
type input "parents weekend"
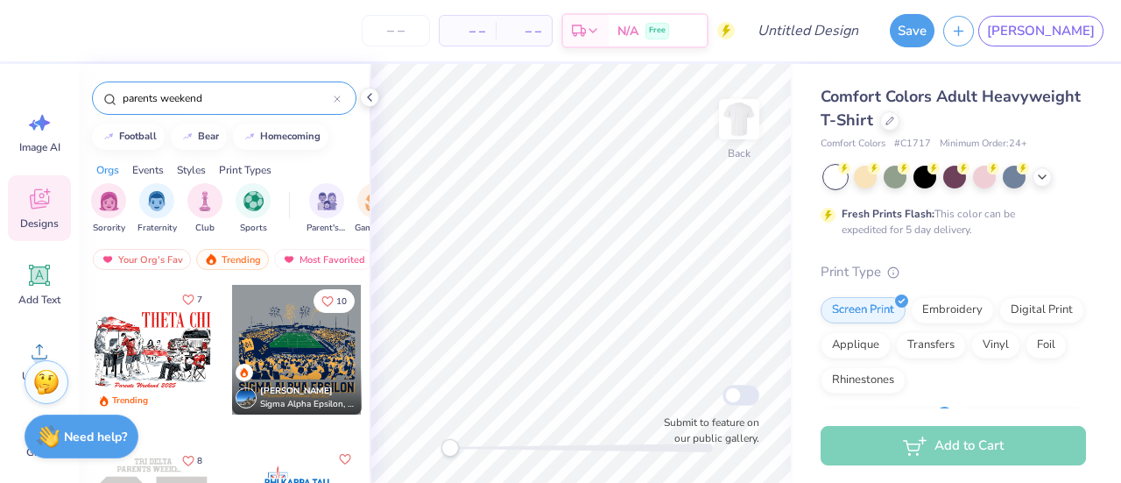
click at [184, 295] on icon "Like" at bounding box center [188, 299] width 12 height 12
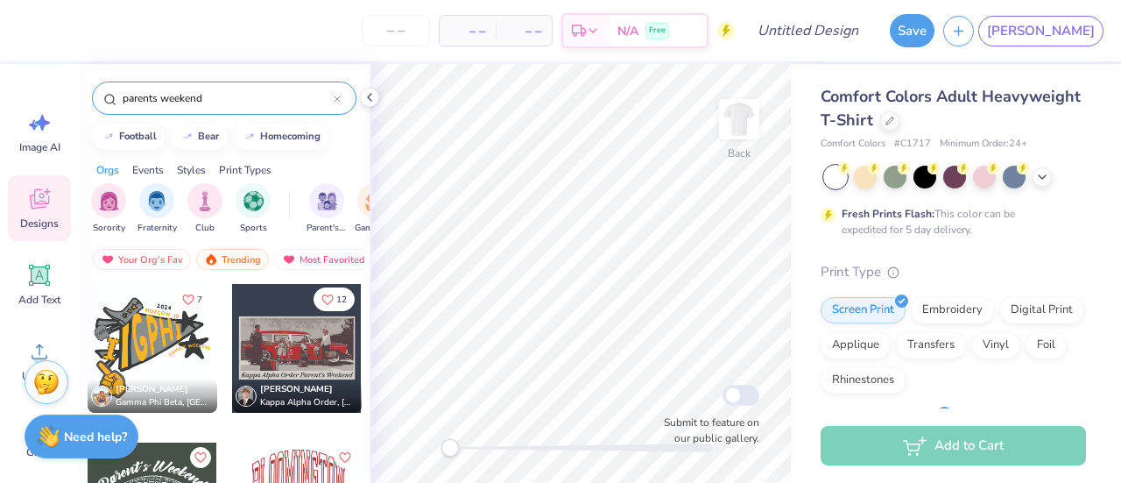
scroll to position [13868, 0]
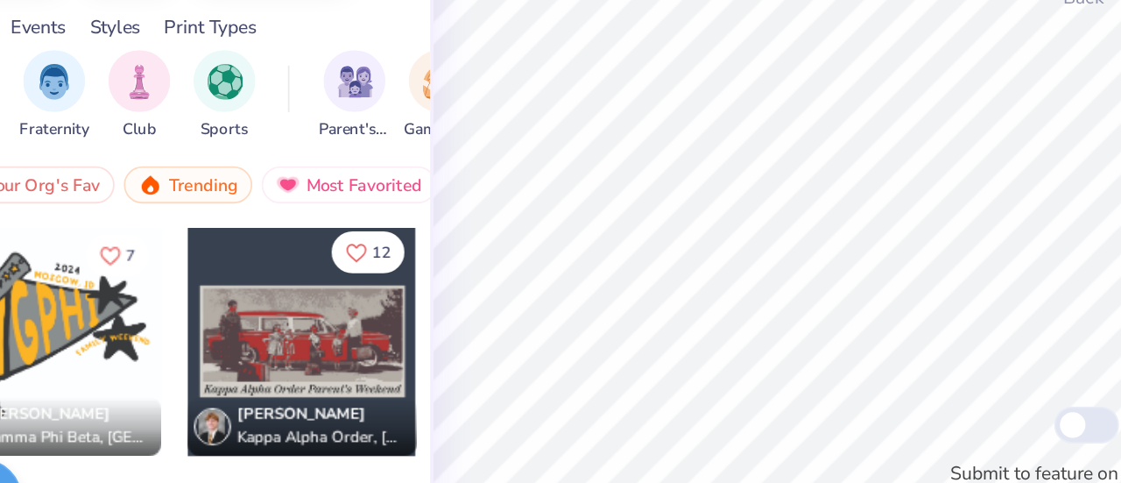
click at [321, 301] on icon "Like" at bounding box center [327, 298] width 12 height 12
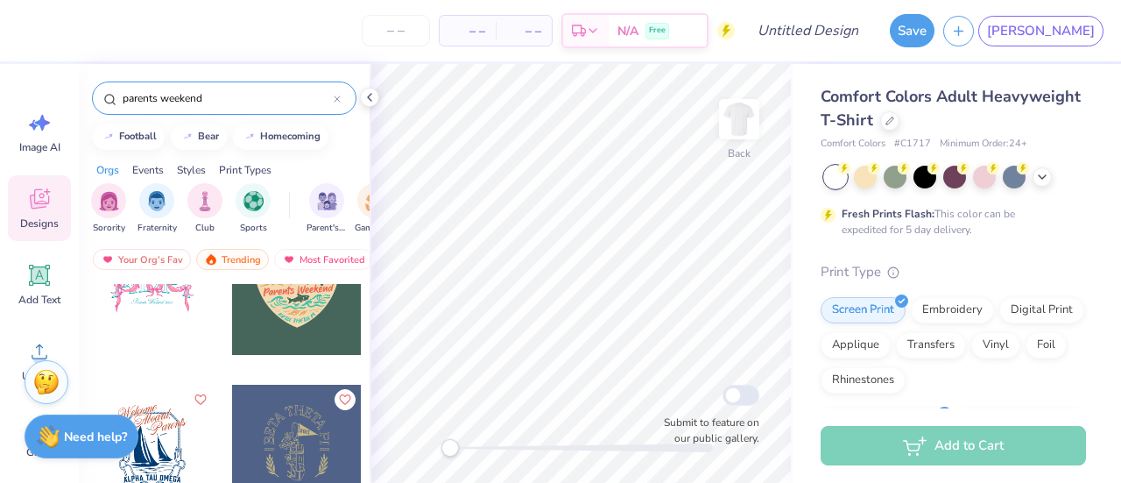
scroll to position [23649, 0]
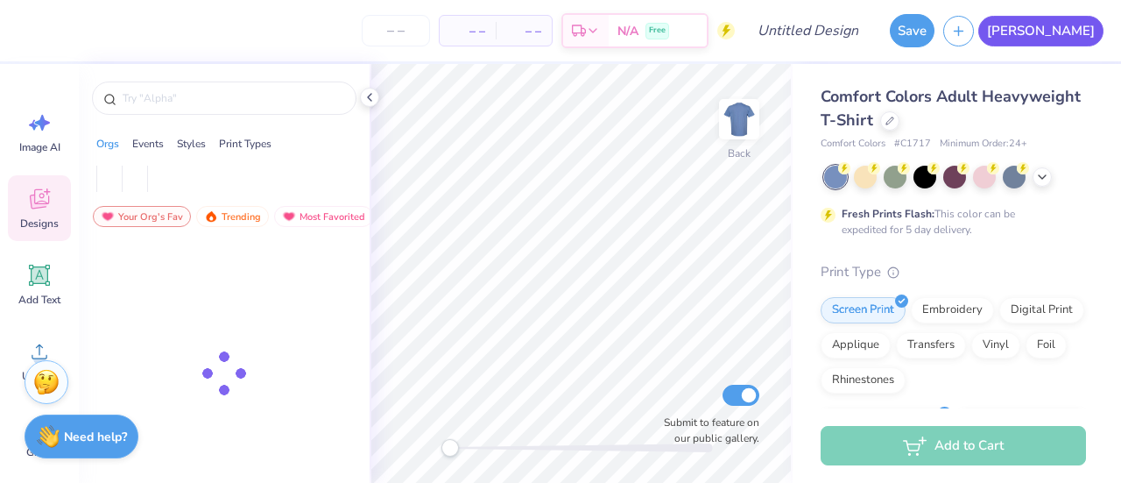
click at [1077, 27] on link "[PERSON_NAME]" at bounding box center [1040, 31] width 125 height 31
